Goal: Task Accomplishment & Management: Manage account settings

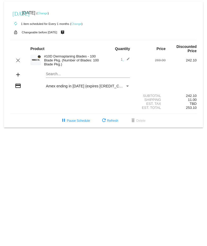
click at [77, 23] on link "Change" at bounding box center [76, 23] width 10 height 3
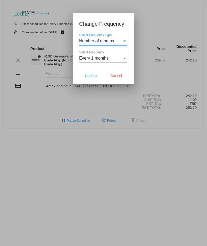
click at [124, 41] on div "Select Frequency Type" at bounding box center [124, 41] width 3 height 1
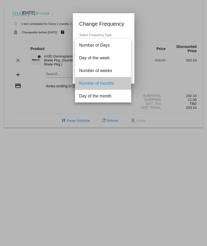
click at [107, 81] on span "Number of months" at bounding box center [103, 83] width 48 height 13
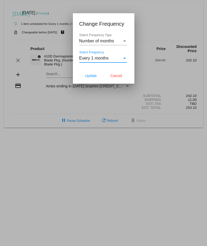
click at [123, 56] on div "Select Frequency" at bounding box center [124, 58] width 5 height 5
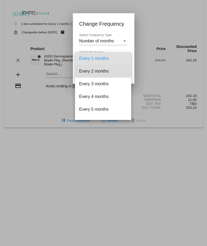
click at [108, 71] on span "Every 2 months" at bounding box center [103, 71] width 48 height 13
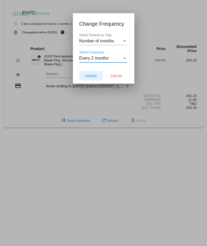
click at [94, 77] on span "Update" at bounding box center [91, 76] width 12 height 4
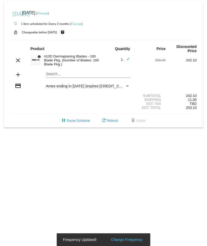
click at [48, 13] on link "Change" at bounding box center [42, 13] width 10 height 3
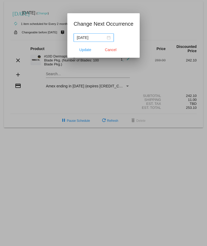
click at [105, 37] on div "[DATE]" at bounding box center [94, 38] width 34 height 6
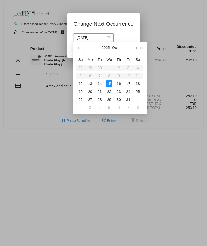
click at [137, 48] on span "button" at bounding box center [135, 48] width 3 height 3
click at [110, 84] on div "12" at bounding box center [109, 84] width 6 height 6
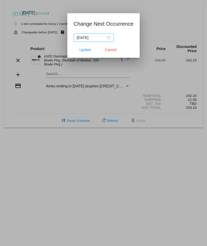
click at [106, 38] on nz-date-picker "[DATE]" at bounding box center [94, 37] width 40 height 8
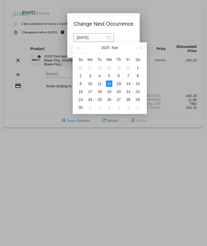
click at [119, 83] on div "13" at bounding box center [118, 84] width 6 height 6
type input "[DATE]"
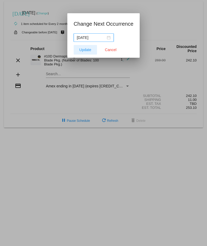
click at [84, 50] on span "Update" at bounding box center [85, 50] width 12 height 4
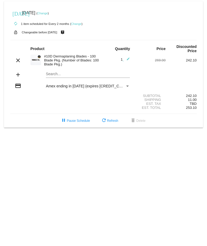
click at [94, 148] on body "[DATE] [DATE] ( Change ) autorenew 1 item scheduled for Every 2 months ( Change…" at bounding box center [103, 123] width 207 height 246
click at [10, 149] on body "[DATE] [DATE] ( Change ) autorenew 1 item scheduled for Every 2 months ( Change…" at bounding box center [103, 123] width 207 height 246
